Goal: Transaction & Acquisition: Purchase product/service

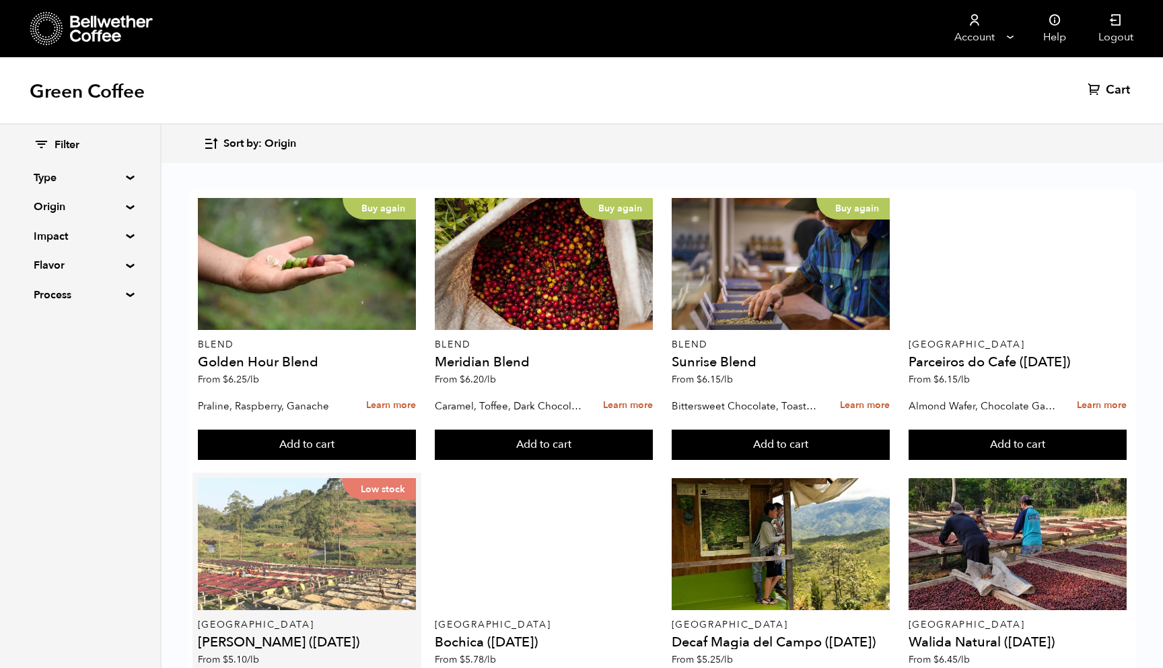
scroll to position [596, 0]
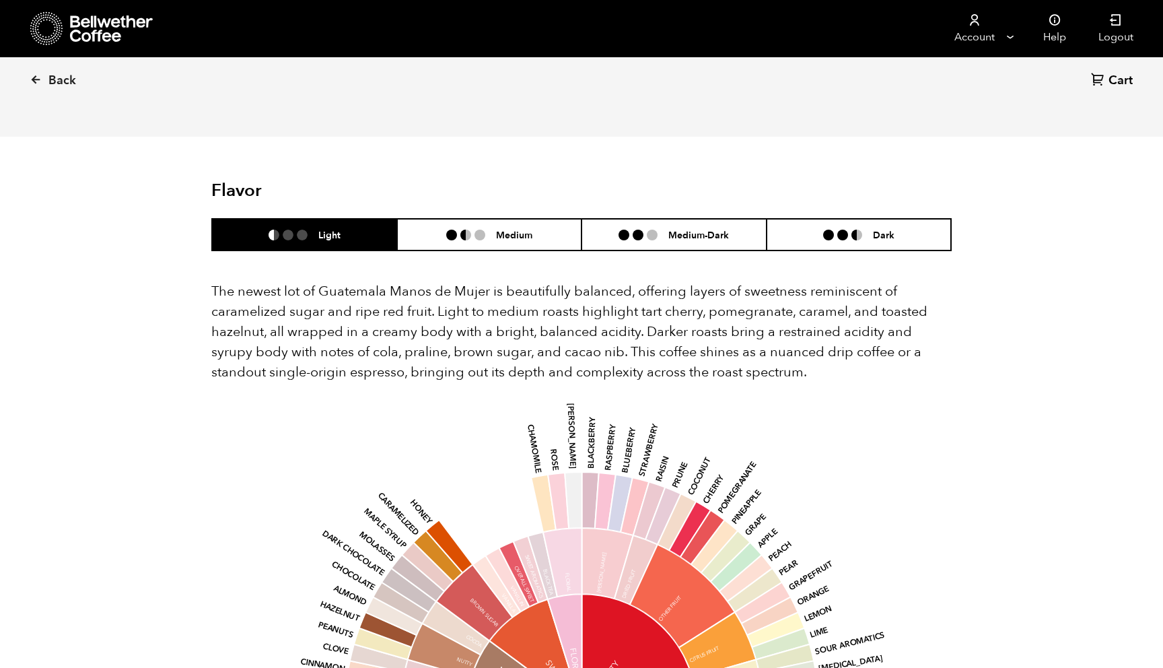
scroll to position [1595, 0]
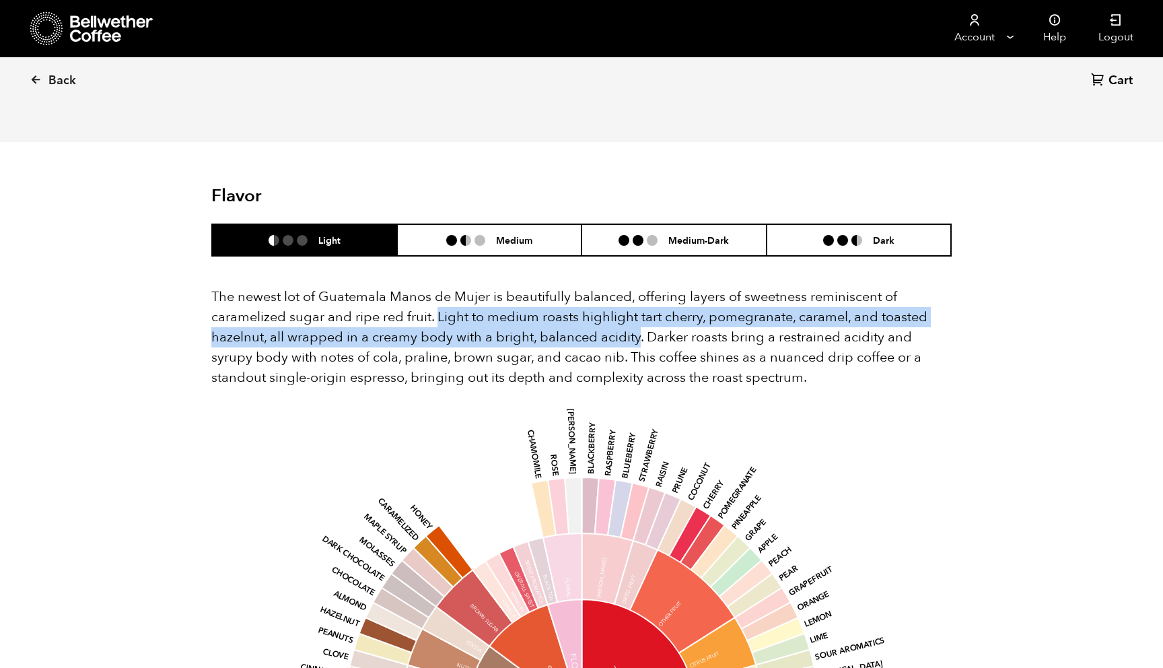
drag, startPoint x: 436, startPoint y: 299, endPoint x: 637, endPoint y: 321, distance: 201.9
click at [637, 321] on p "The newest lot of Guatemala Manos de Mujer is beautifully balanced, offering la…" at bounding box center [581, 337] width 741 height 101
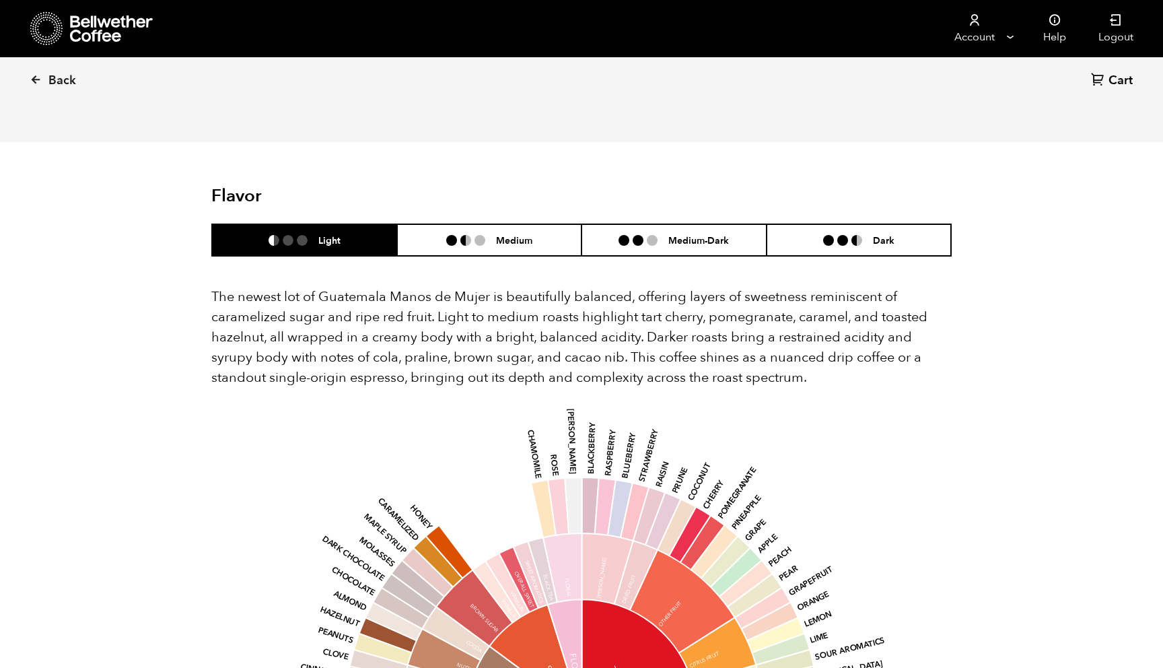
click at [689, 308] on p "The newest lot of Guatemala Manos de Mujer is beautifully balanced, offering la…" at bounding box center [581, 337] width 741 height 101
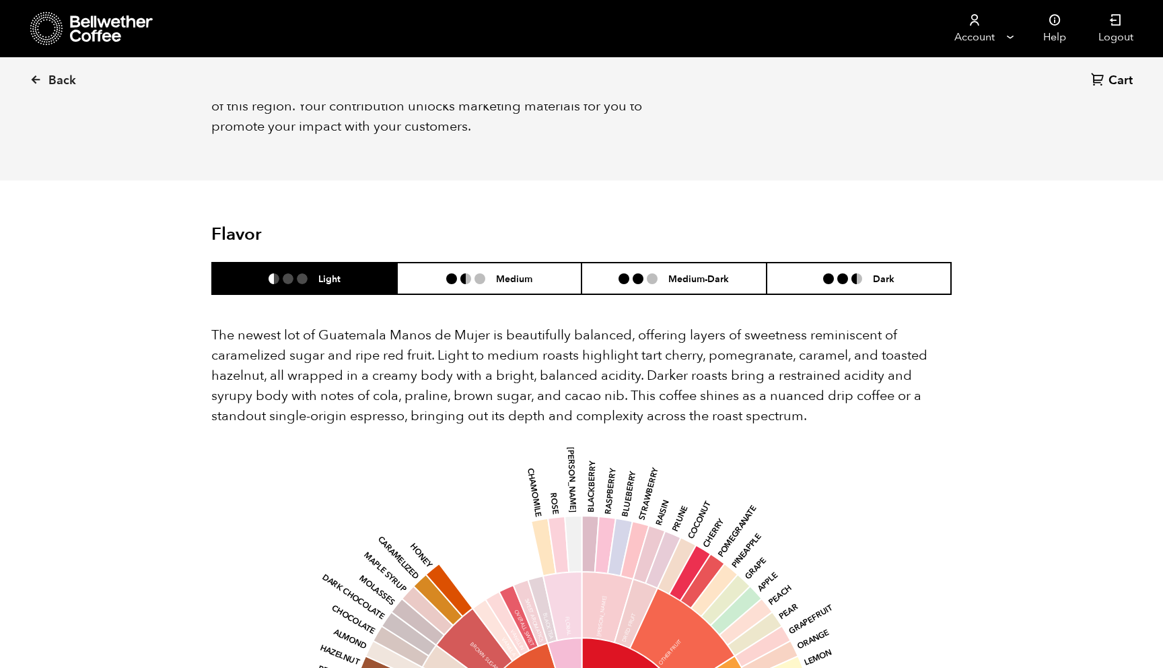
scroll to position [1553, 0]
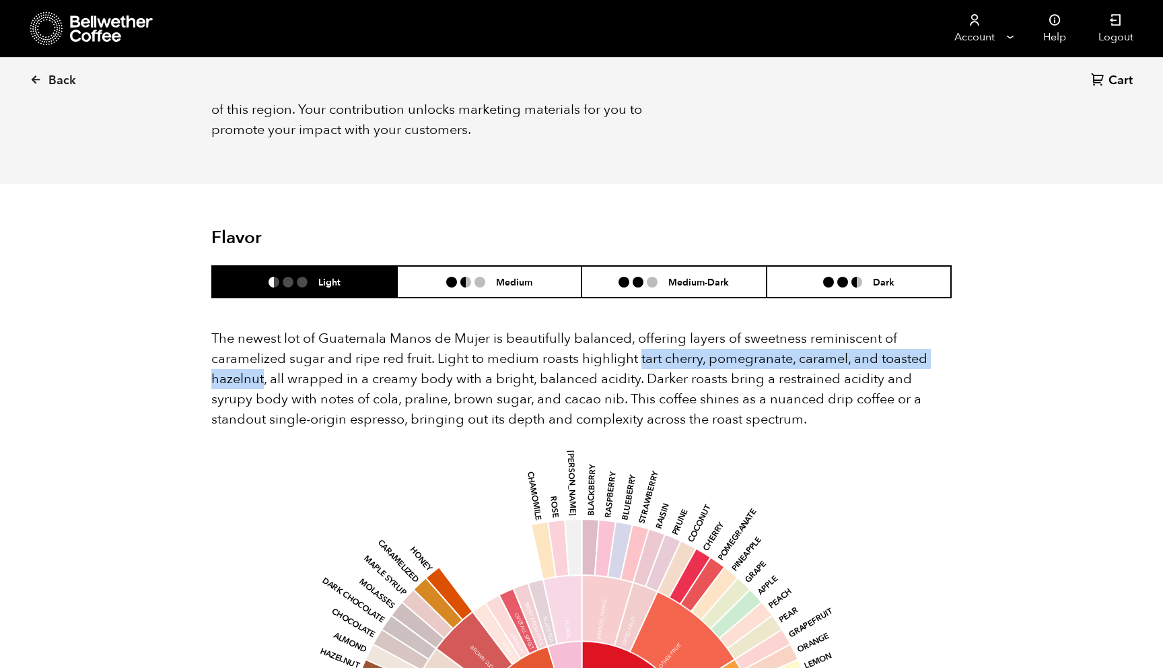
drag, startPoint x: 639, startPoint y: 341, endPoint x: 253, endPoint y: 362, distance: 386.4
click at [257, 362] on p "The newest lot of Guatemala Manos de Mujer is beautifully balanced, offering la…" at bounding box center [581, 379] width 741 height 101
copy p "tart cherry, pomegranate, caramel, and toasted hazelnu"
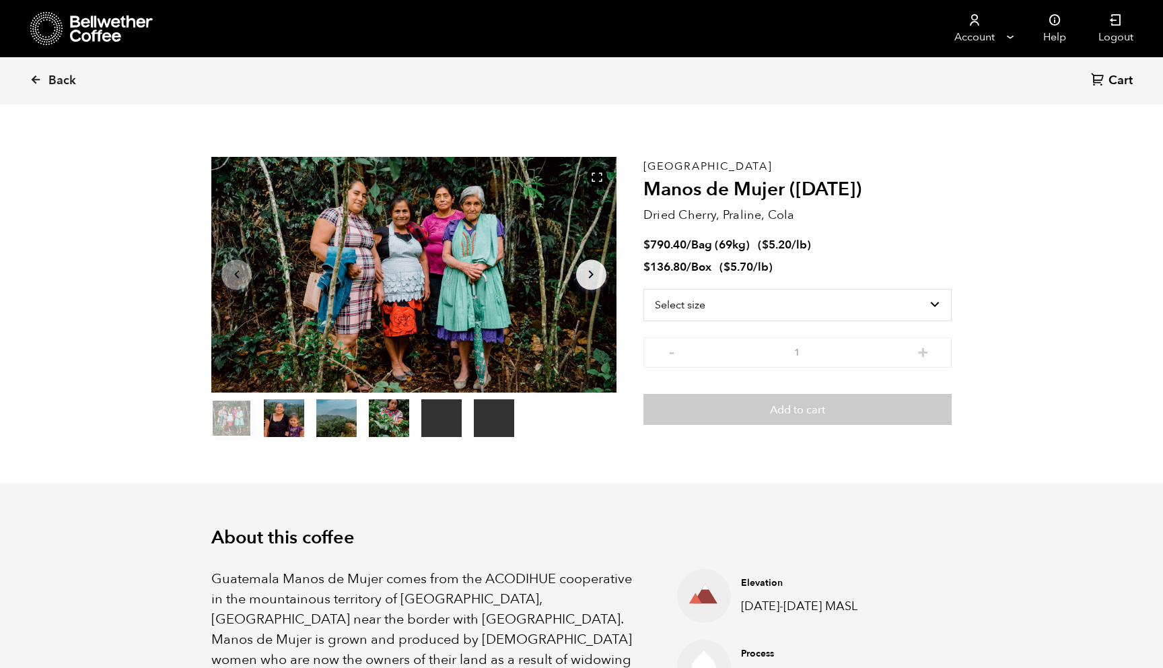
scroll to position [0, 0]
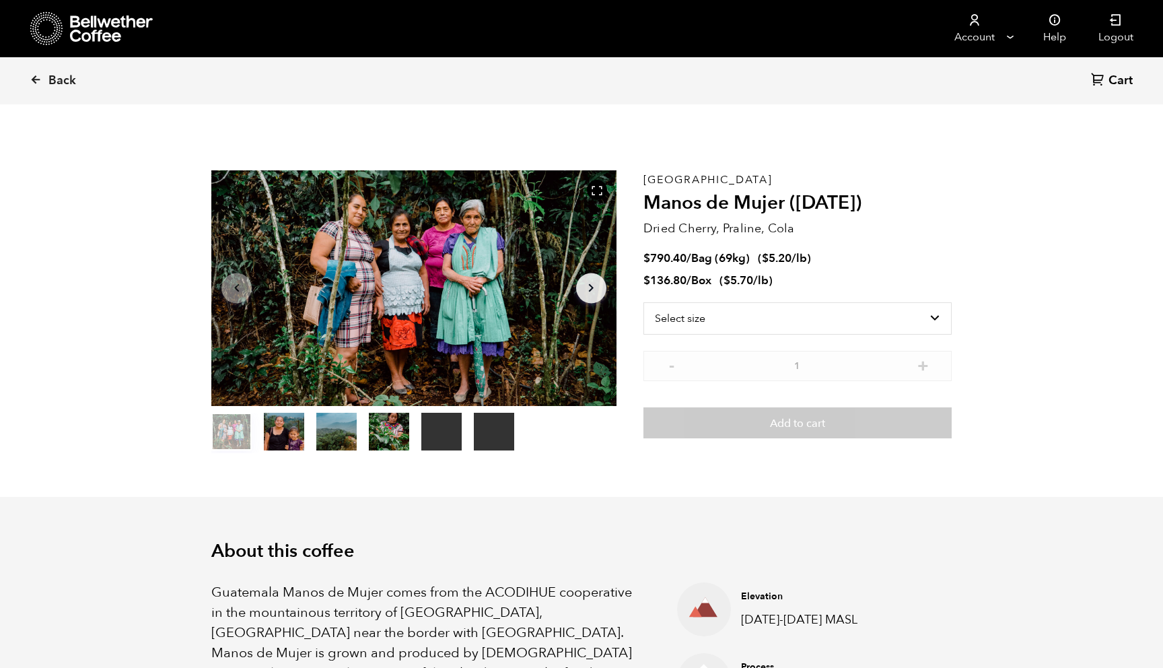
click at [678, 206] on h2 "Manos de Mujer ([DATE])" at bounding box center [798, 203] width 308 height 23
drag, startPoint x: 678, startPoint y: 206, endPoint x: 749, endPoint y: 205, distance: 70.7
click at [749, 205] on h2 "Manos de Mujer ([DATE])" at bounding box center [798, 203] width 308 height 23
copy h2 "Manos de Mujer"
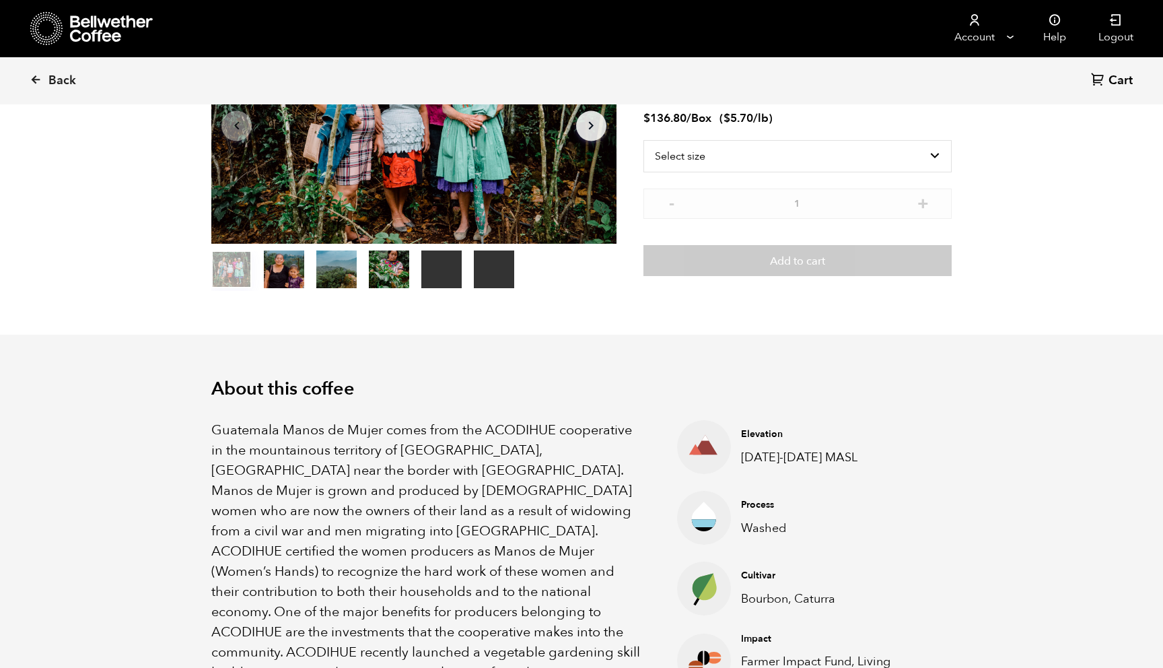
scroll to position [187, 0]
